Goal: Task Accomplishment & Management: Use online tool/utility

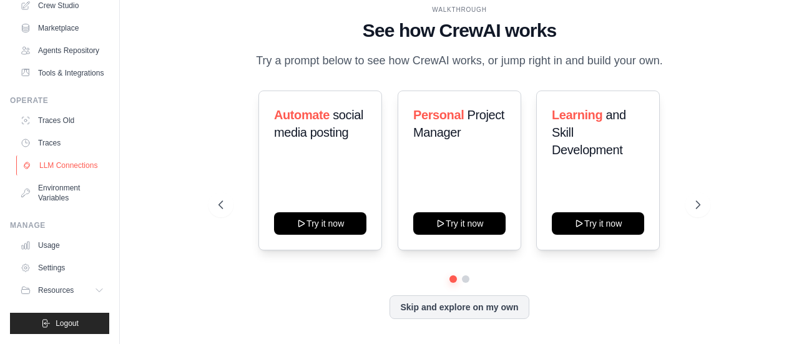
click at [48, 155] on link "LLM Connections" at bounding box center [63, 165] width 94 height 20
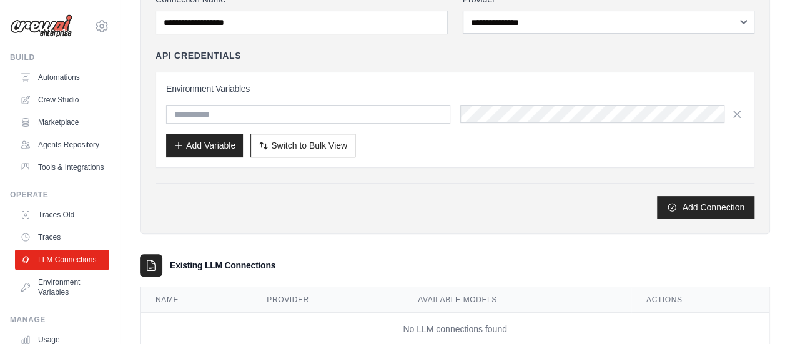
scroll to position [136, 0]
